Goal: Entertainment & Leisure: Browse casually

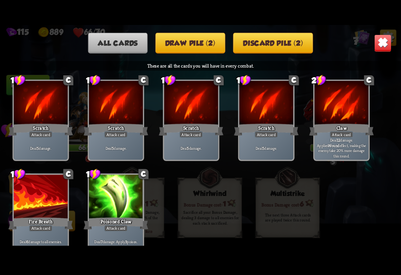
click at [349, 40] on div "All cards Draw pile (2) Discard pile (2) These are all the cards you will have …" at bounding box center [200, 137] width 401 height 225
click at [370, 39] on div "All cards Draw pile (2) Discard pile (2)" at bounding box center [200, 43] width 401 height 20
click at [378, 38] on div "All cards Draw pile (2) Discard pile (2)" at bounding box center [200, 43] width 401 height 20
drag, startPoint x: 370, startPoint y: 38, endPoint x: 310, endPoint y: 44, distance: 60.2
click at [326, 42] on div "All cards Draw pile (2) Discard pile (2)" at bounding box center [200, 43] width 401 height 20
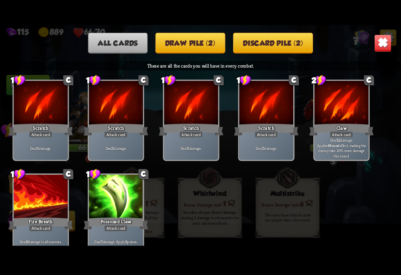
drag, startPoint x: 310, startPoint y: 44, endPoint x: 304, endPoint y: 46, distance: 6.3
click at [304, 46] on div "All cards Draw pile (2) Discard pile (2)" at bounding box center [200, 43] width 401 height 20
drag, startPoint x: 344, startPoint y: 45, endPoint x: 357, endPoint y: 42, distance: 13.4
click at [345, 45] on div "All cards Draw pile (2) Discard pile (2)" at bounding box center [200, 43] width 401 height 20
drag, startPoint x: 357, startPoint y: 42, endPoint x: 357, endPoint y: 32, distance: 9.5
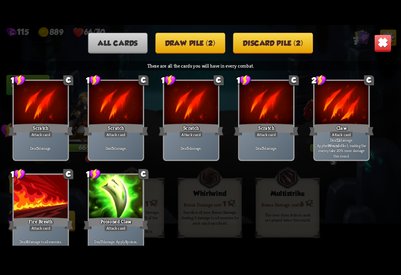
click at [357, 36] on div "All cards Draw pile (2) Discard pile (2)" at bounding box center [200, 43] width 401 height 20
drag, startPoint x: 358, startPoint y: 26, endPoint x: 341, endPoint y: 20, distance: 18.1
click at [349, 22] on div "115 889 66/70 7 All cards Draw pile (2) Discard pile (2) These are all the card…" at bounding box center [200, 137] width 401 height 275
click at [341, 20] on div "115 889 66/70 7 All cards Draw pile (2) Discard pile (2) These are all the card…" at bounding box center [200, 137] width 401 height 275
drag, startPoint x: 341, startPoint y: 20, endPoint x: 350, endPoint y: 25, distance: 10.6
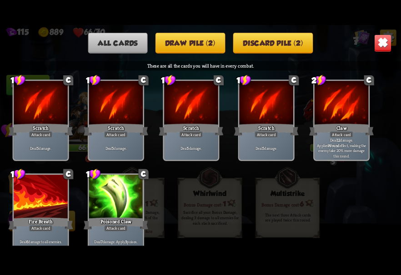
click at [346, 23] on div "115 889 66/70 7 All cards Draw pile (2) Discard pile (2) These are all the card…" at bounding box center [200, 137] width 401 height 275
click at [350, 26] on div "All cards Draw pile (2) Discard pile (2) These are all the cards you will have …" at bounding box center [200, 137] width 401 height 225
click at [351, 28] on div "All cards Draw pile (2) Discard pile (2) These are all the cards you will have …" at bounding box center [200, 137] width 401 height 225
click at [357, 28] on div "All cards Draw pile (2) Discard pile (2) These are all the cards you will have …" at bounding box center [200, 137] width 401 height 225
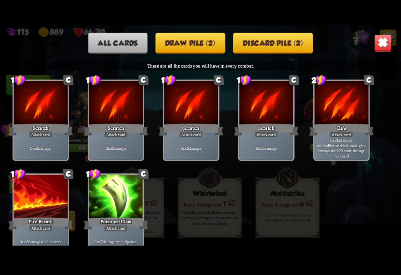
click at [357, 27] on div "All cards Draw pile (2) Discard pile (2) These are all the cards you will have …" at bounding box center [200, 137] width 401 height 225
click at [387, 37] on div "All cards Draw pile (2) Discard pile (2)" at bounding box center [200, 43] width 401 height 20
click at [367, 42] on div "All cards Draw pile (2) Discard pile (2)" at bounding box center [200, 43] width 401 height 20
click at [366, 33] on div "All cards Draw pile (2) Discard pile (2)" at bounding box center [200, 43] width 401 height 20
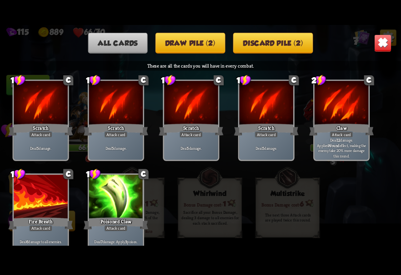
click at [378, 18] on div "115 889 66/70 7 All cards Draw pile (2) Discard pile (2) These are all the card…" at bounding box center [200, 137] width 401 height 275
click at [379, 43] on img at bounding box center [383, 44] width 18 height 18
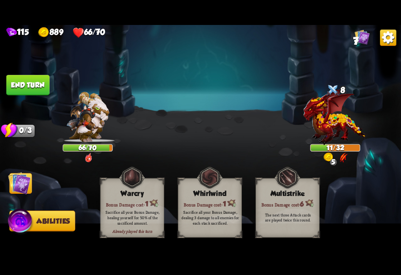
click at [386, 40] on img at bounding box center [388, 38] width 16 height 16
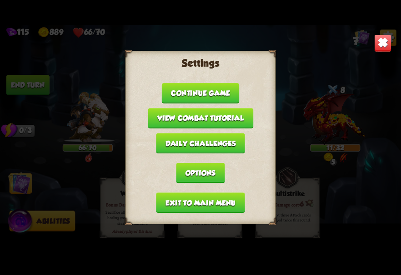
click at [201, 193] on button "Exit to main menu" at bounding box center [200, 203] width 89 height 20
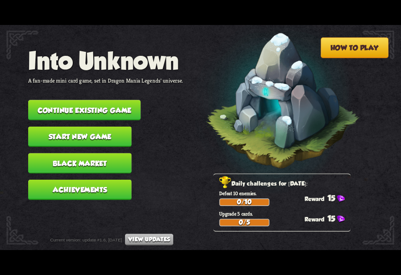
click at [116, 105] on button "Continue existing game" at bounding box center [84, 110] width 112 height 20
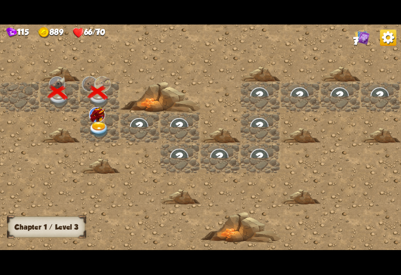
drag, startPoint x: 75, startPoint y: 129, endPoint x: 92, endPoint y: 134, distance: 17.0
click at [85, 133] on div at bounding box center [260, 137] width 521 height 234
click at [96, 134] on img at bounding box center [99, 129] width 20 height 15
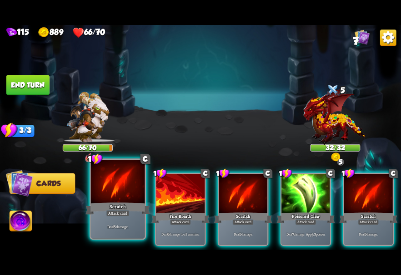
click at [111, 193] on div at bounding box center [118, 182] width 54 height 45
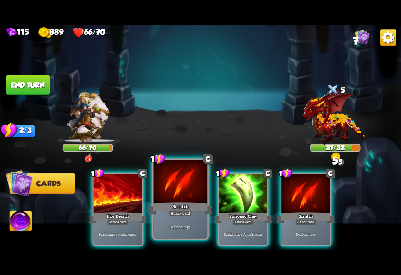
click at [159, 190] on div at bounding box center [181, 182] width 54 height 45
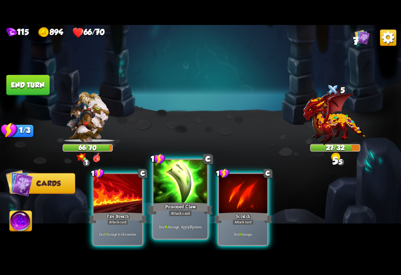
click at [173, 188] on div at bounding box center [181, 182] width 54 height 45
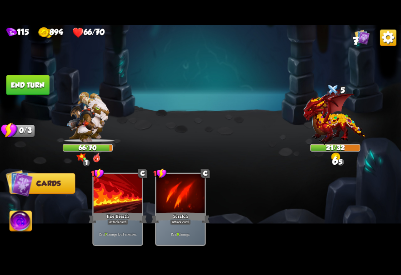
click at [136, 124] on img at bounding box center [200, 137] width 401 height 225
click at [388, 35] on img at bounding box center [388, 38] width 16 height 16
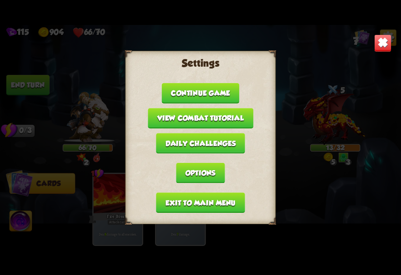
drag, startPoint x: 192, startPoint y: 203, endPoint x: 319, endPoint y: 96, distance: 166.7
click at [288, 138] on div "Settings Continue game View combat tutorial Daily challenges Options Exit to ma…" at bounding box center [200, 137] width 401 height 225
click at [377, 35] on img at bounding box center [383, 44] width 18 height 18
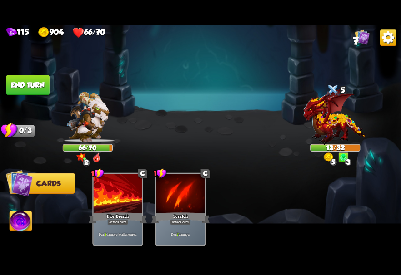
click at [25, 231] on img at bounding box center [21, 222] width 22 height 23
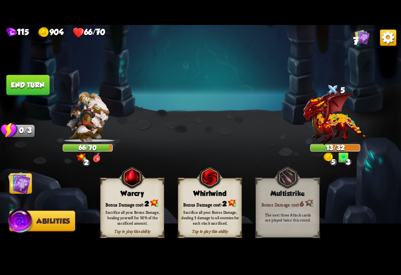
click at [214, 195] on div "Whirlwind" at bounding box center [209, 193] width 63 height 8
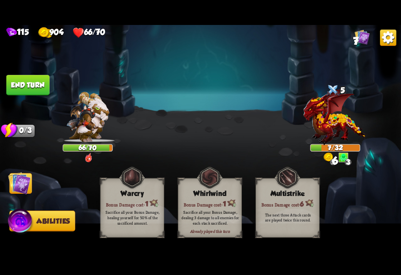
click at [397, 36] on div "115 904 66/70 7" at bounding box center [200, 32] width 401 height 14
click at [383, 42] on img at bounding box center [388, 38] width 16 height 16
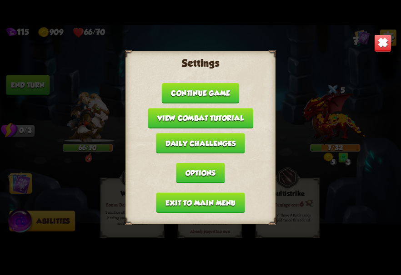
click at [191, 201] on button "Exit to main menu" at bounding box center [200, 203] width 89 height 20
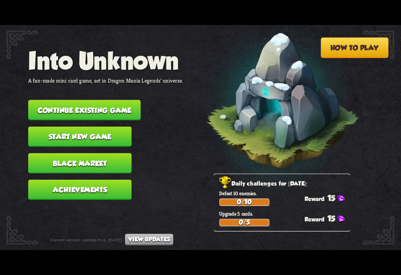
click at [98, 165] on button "Black Market" at bounding box center [79, 163] width 103 height 20
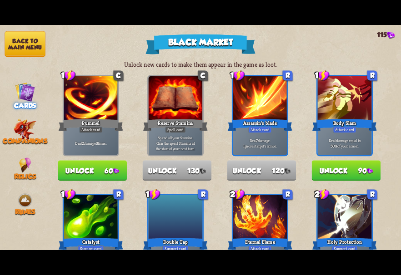
scroll to position [272, 0]
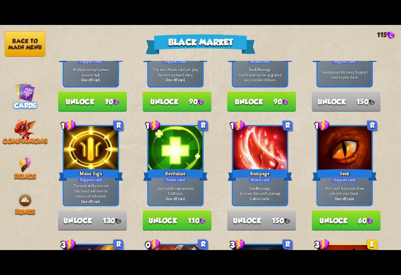
click at [30, 47] on button "Back to main menu" at bounding box center [25, 44] width 41 height 26
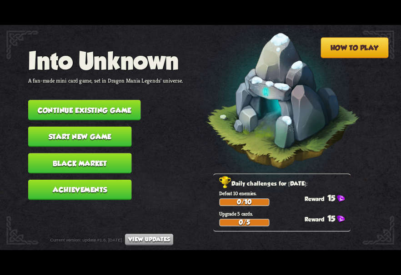
click at [75, 193] on button "Achievements" at bounding box center [79, 190] width 103 height 20
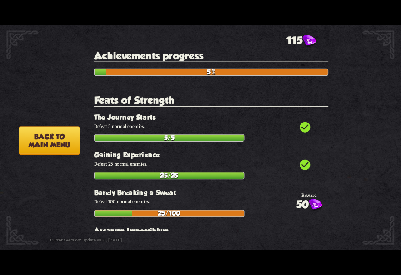
click at [60, 128] on button "Back to main menu" at bounding box center [49, 140] width 61 height 29
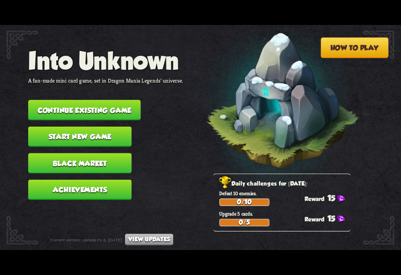
click at [79, 167] on button "Black Market" at bounding box center [79, 163] width 103 height 20
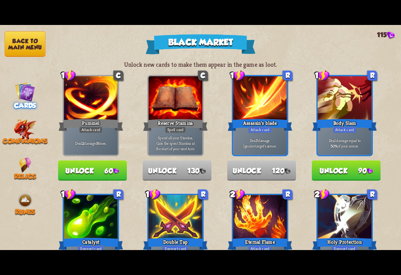
scroll to position [45, 0]
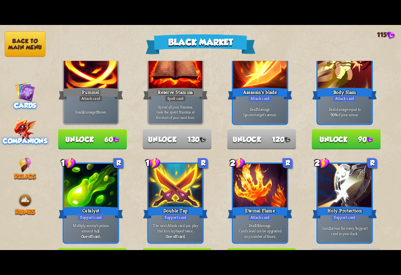
click at [21, 137] on div "Companions" at bounding box center [25, 133] width 50 height 23
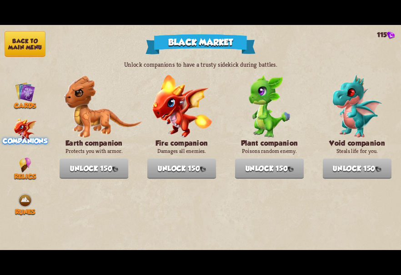
click at [29, 44] on button "Back to main menu" at bounding box center [25, 44] width 41 height 26
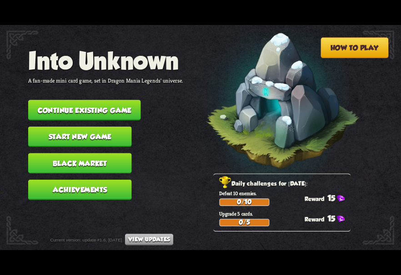
click at [93, 114] on button "Continue existing game" at bounding box center [84, 110] width 112 height 20
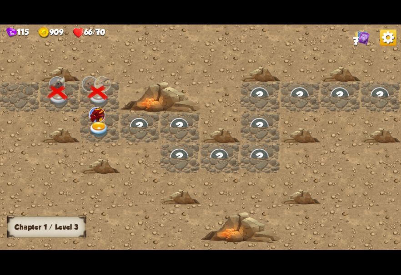
click at [93, 114] on img at bounding box center [97, 114] width 16 height 15
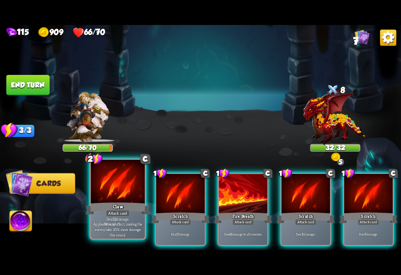
click at [112, 208] on div "Claw" at bounding box center [117, 209] width 64 height 15
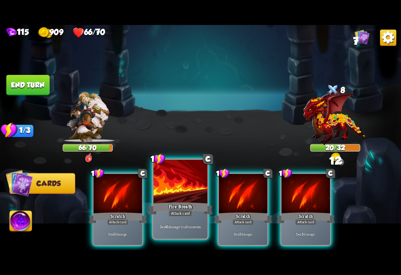
click at [197, 202] on div "Fire Breath" at bounding box center [180, 209] width 64 height 15
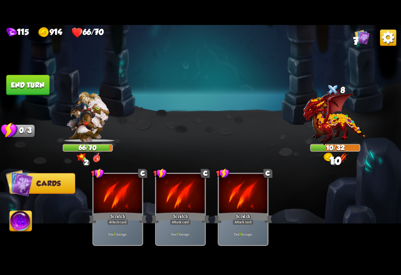
click at [17, 219] on img at bounding box center [21, 222] width 22 height 23
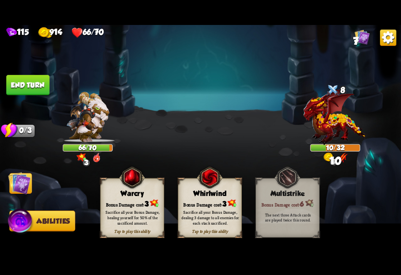
click at [202, 213] on div "Sacrifice all your Bonus Damage, dealing 3 damage to all enemies for each stack…" at bounding box center [210, 218] width 58 height 16
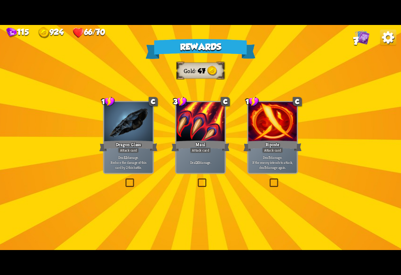
click at [384, 46] on img at bounding box center [388, 38] width 16 height 16
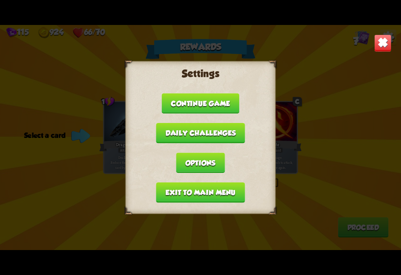
click at [202, 181] on div "Settings Continue game Daily challenges Options Exit to main menu" at bounding box center [200, 137] width 150 height 153
click at [191, 188] on button "Exit to main menu" at bounding box center [200, 193] width 89 height 20
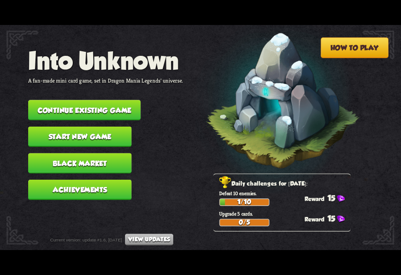
drag, startPoint x: 69, startPoint y: 109, endPoint x: 71, endPoint y: 114, distance: 5.5
click at [71, 114] on button "Continue existing game" at bounding box center [84, 110] width 112 height 20
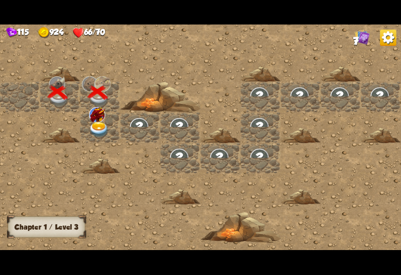
click at [110, 123] on div at bounding box center [100, 127] width 40 height 31
